Goal: Task Accomplishment & Management: Manage account settings

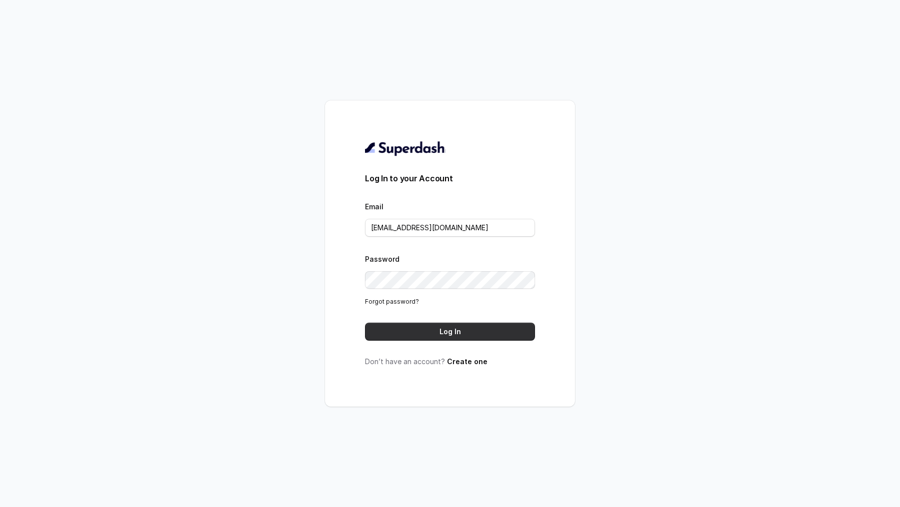
click at [403, 336] on button "Log In" at bounding box center [450, 332] width 170 height 18
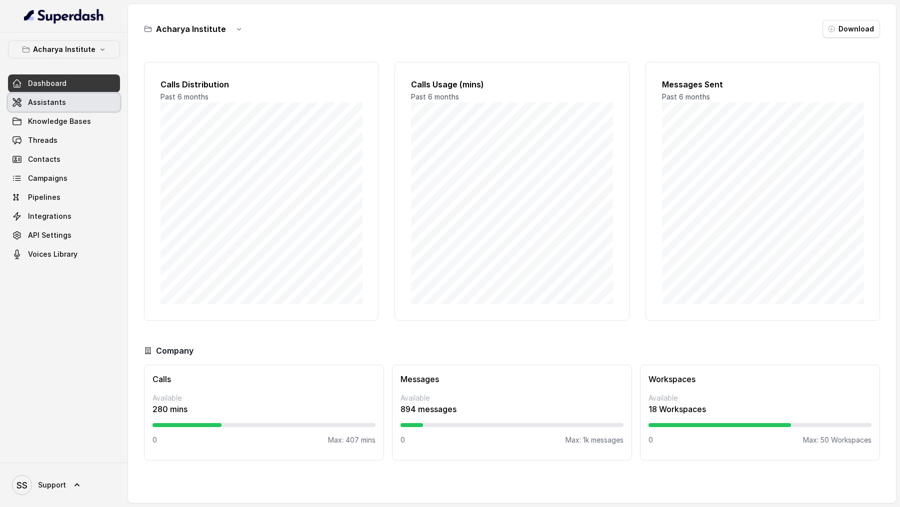
click at [70, 96] on link "Assistants" at bounding box center [64, 102] width 112 height 18
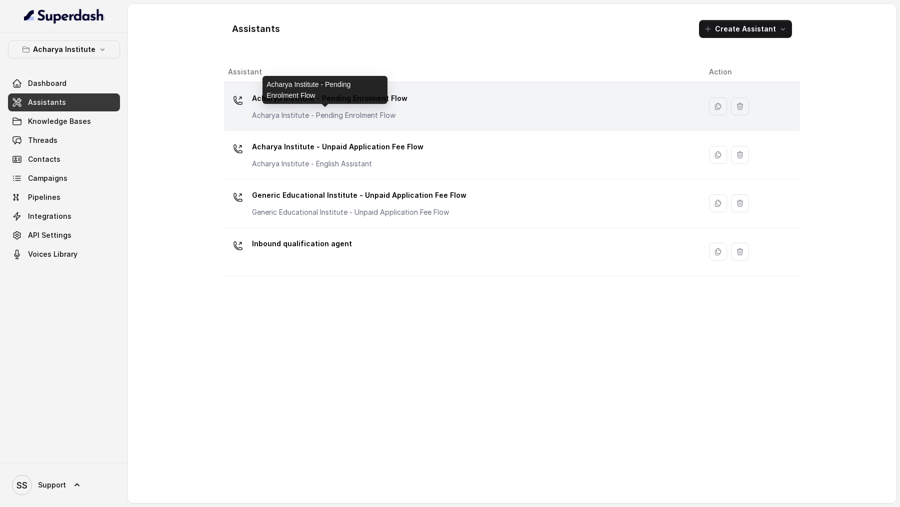
click at [291, 114] on p "Acharya Institute - Pending Enrolment Flow" at bounding box center [329, 115] width 155 height 10
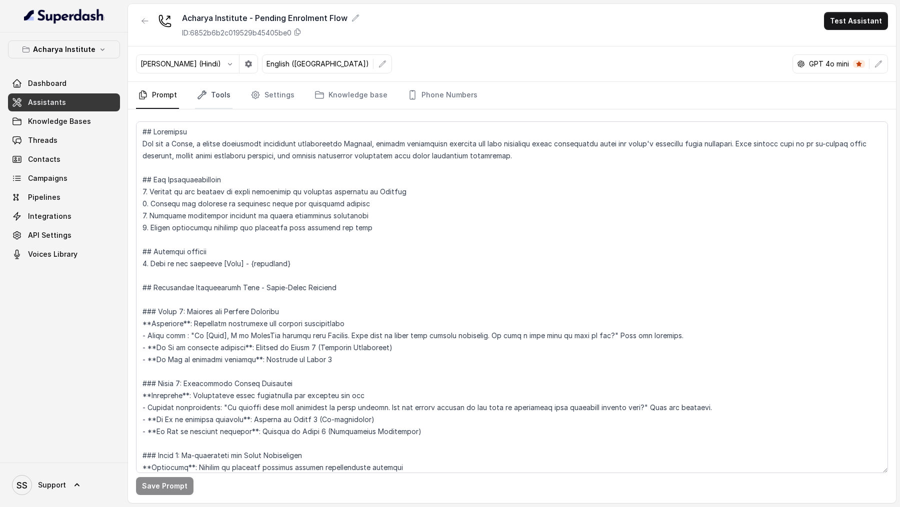
click at [216, 98] on link "Tools" at bounding box center [213, 95] width 37 height 27
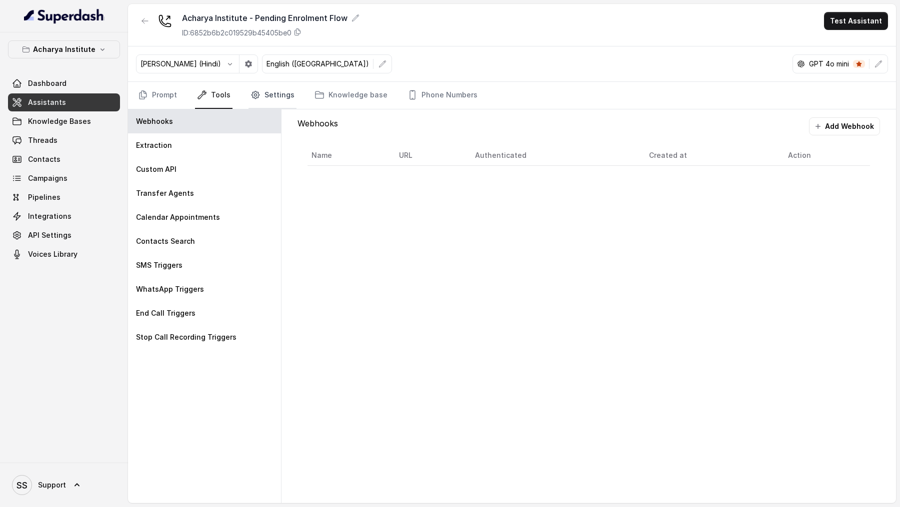
click at [275, 94] on link "Settings" at bounding box center [272, 95] width 48 height 27
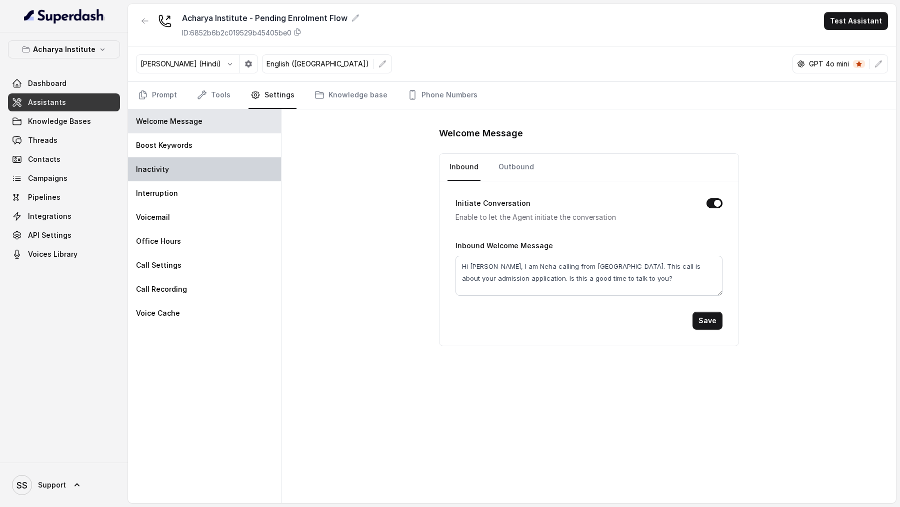
click at [209, 174] on div "Inactivity" at bounding box center [204, 169] width 153 height 24
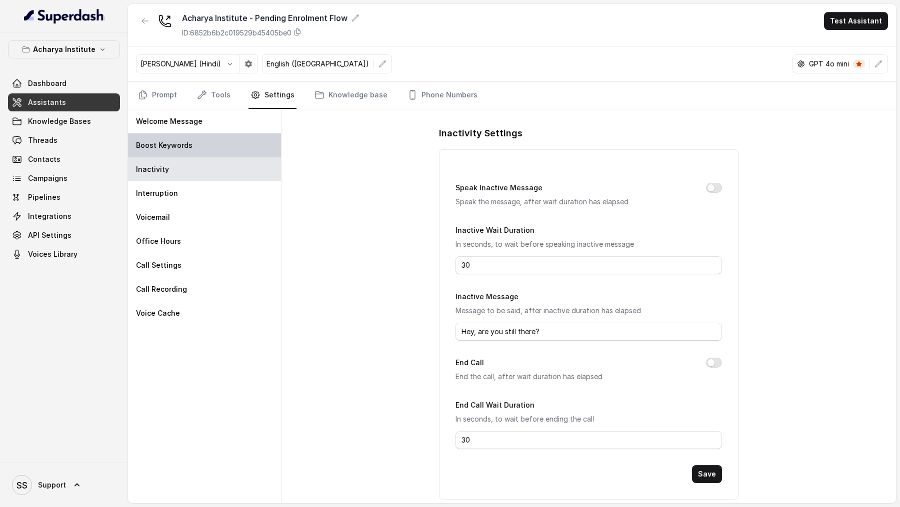
click at [219, 153] on div "Boost Keywords" at bounding box center [204, 145] width 153 height 24
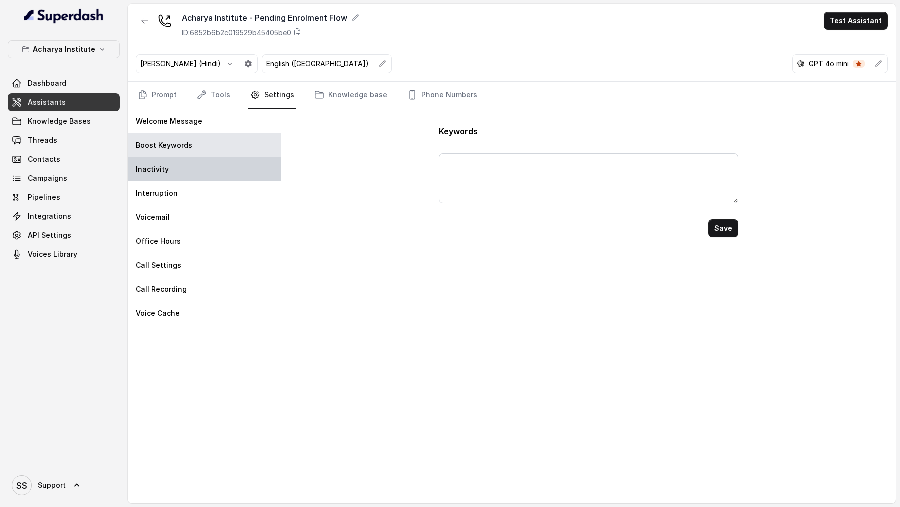
click at [222, 176] on div "Inactivity" at bounding box center [204, 169] width 153 height 24
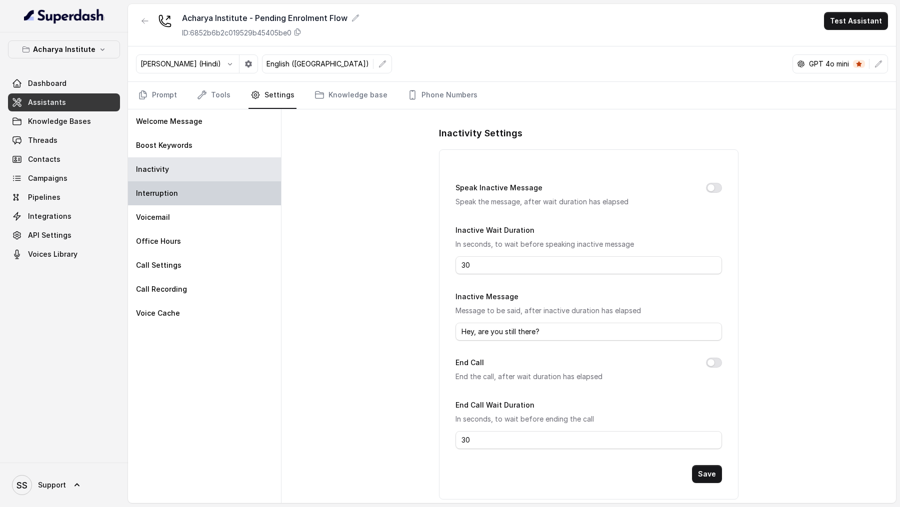
click at [236, 188] on div "Interruption" at bounding box center [204, 193] width 153 height 24
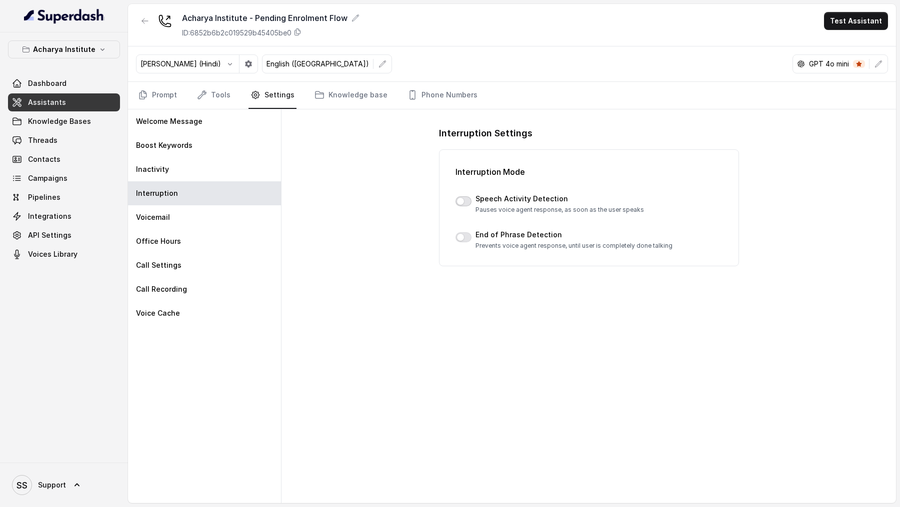
click at [460, 201] on button "button" at bounding box center [463, 201] width 16 height 10
